Goal: Information Seeking & Learning: Learn about a topic

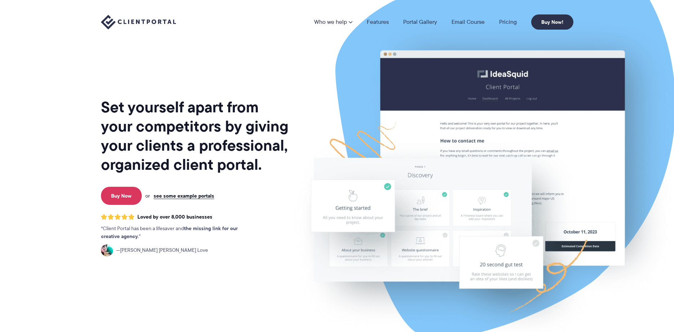
click at [509, 21] on link "Pricing" at bounding box center [508, 22] width 18 height 6
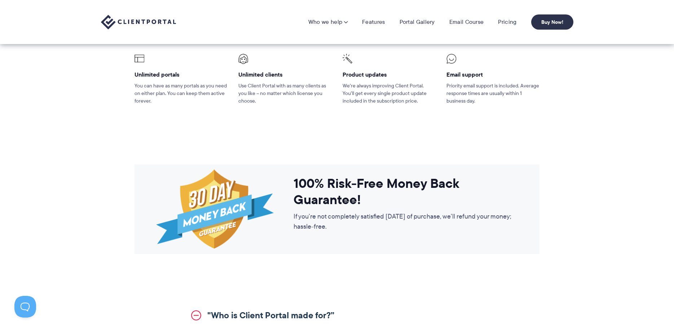
scroll to position [478, 0]
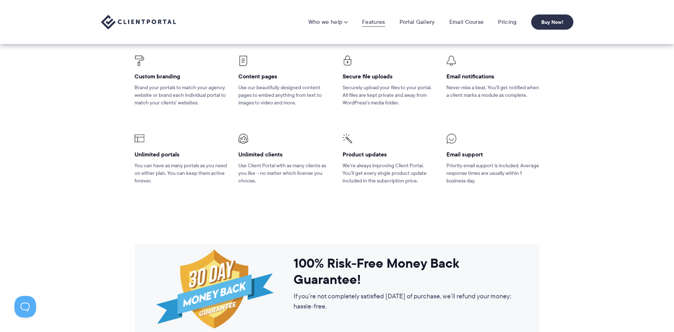
click at [381, 25] on link "Features" at bounding box center [373, 21] width 23 height 7
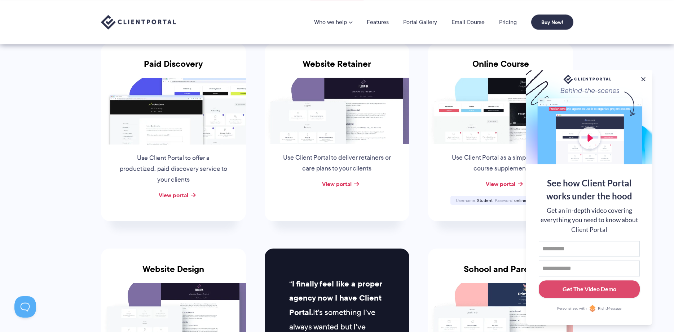
scroll to position [110, 0]
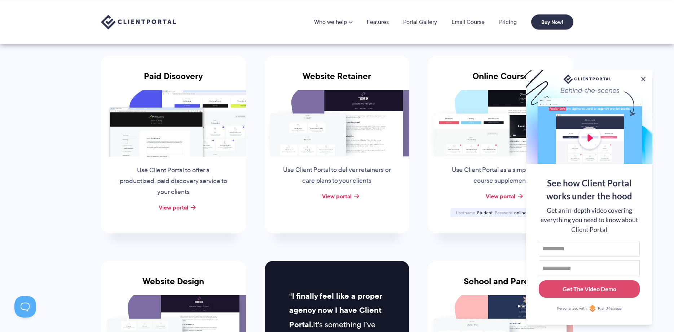
click at [354, 197] on div "View portal" at bounding box center [337, 196] width 145 height 11
click at [347, 197] on link "View portal" at bounding box center [337, 196] width 30 height 9
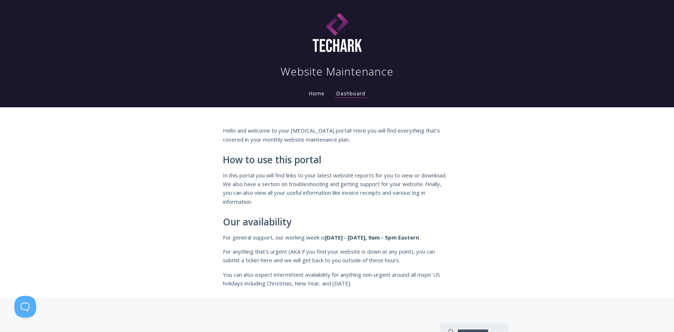
click at [319, 92] on link "Home" at bounding box center [316, 93] width 19 height 7
click at [354, 94] on link "Dashboard" at bounding box center [351, 94] width 32 height 8
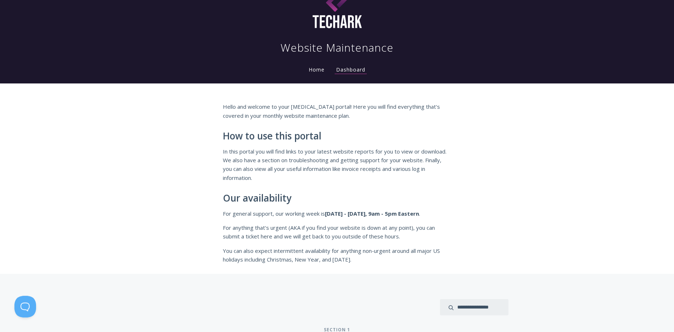
scroll to position [50, 0]
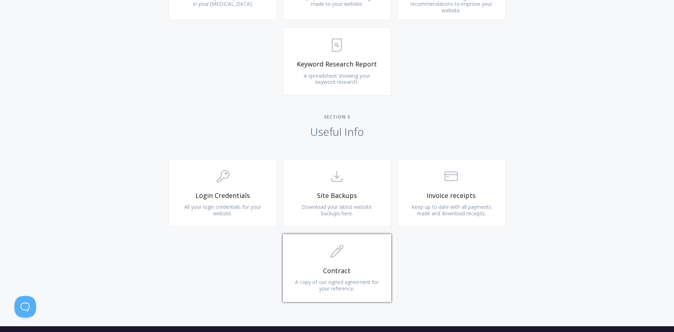
scroll to position [589, 0]
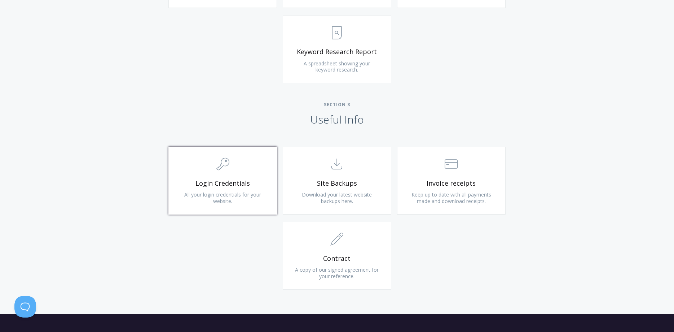
click at [241, 174] on span ".cls-1{fill:none;stroke:#000;stroke-miterlimit:10;stroke-width:2px;} 1. General" at bounding box center [223, 164] width 86 height 22
